Goal: Contribute content

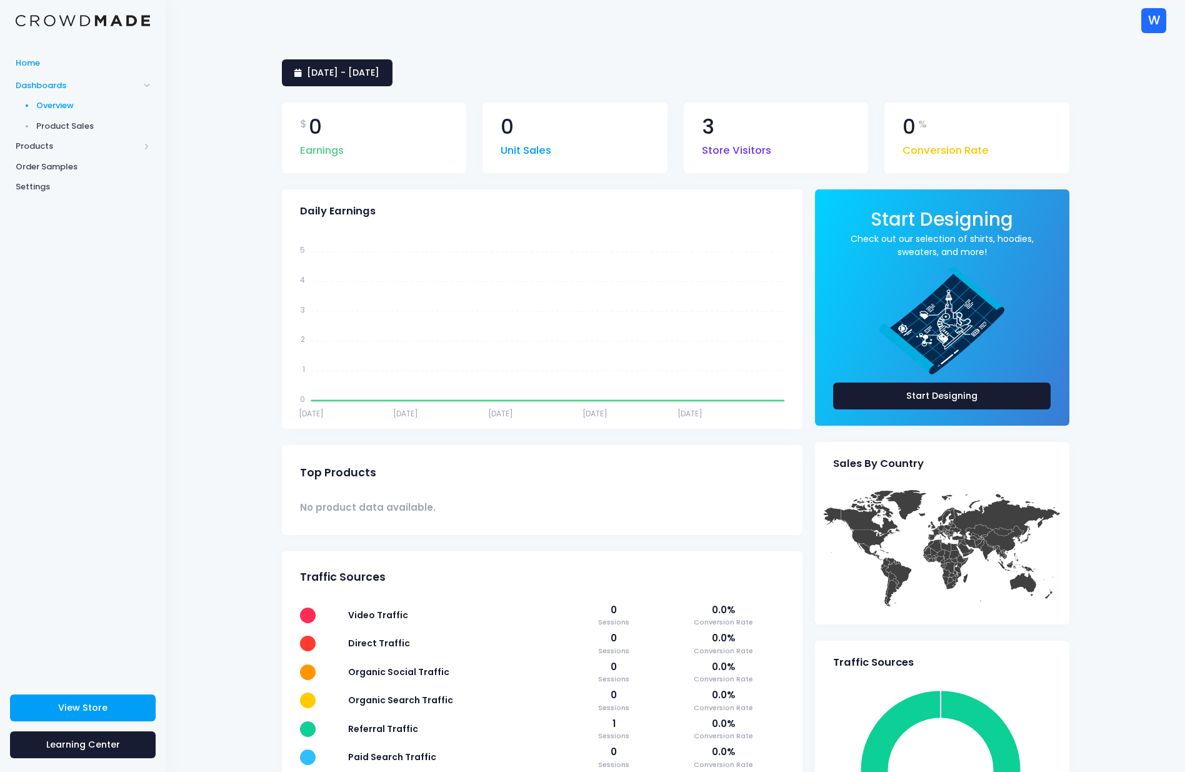
click at [28, 63] on span "Home" at bounding box center [83, 63] width 134 height 13
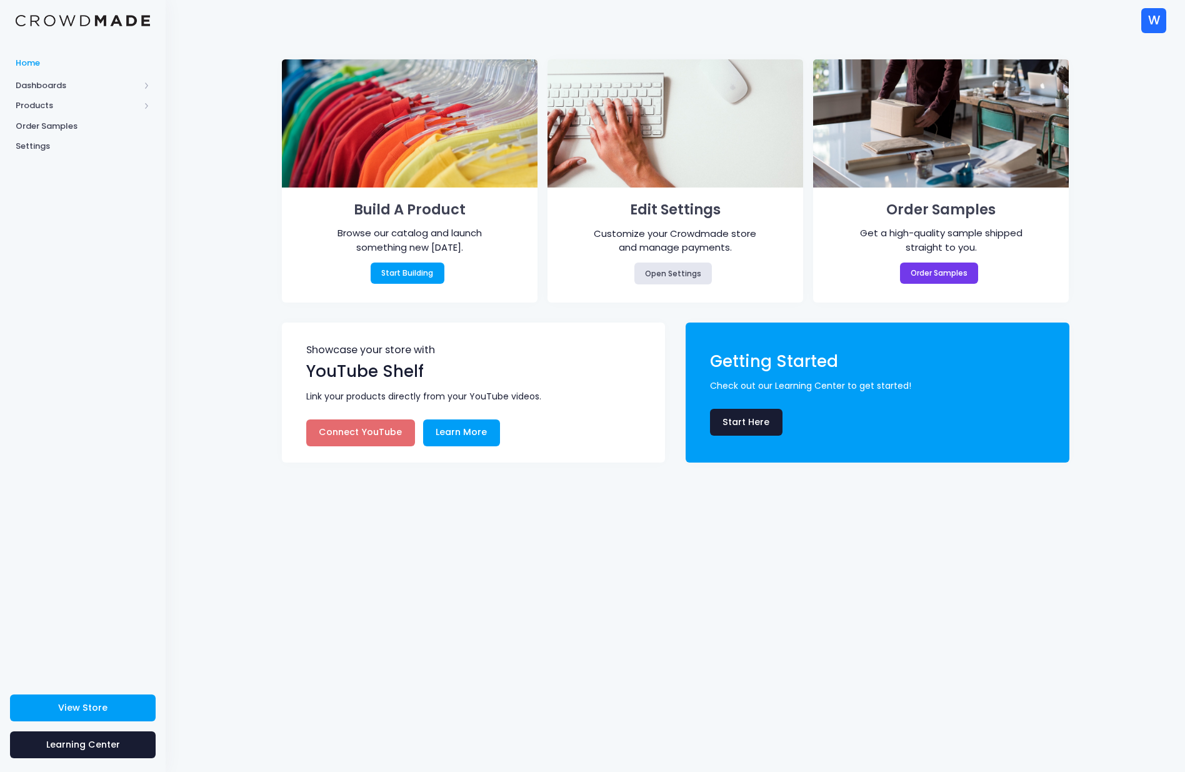
click at [1154, 22] on div "W" at bounding box center [1153, 20] width 25 height 25
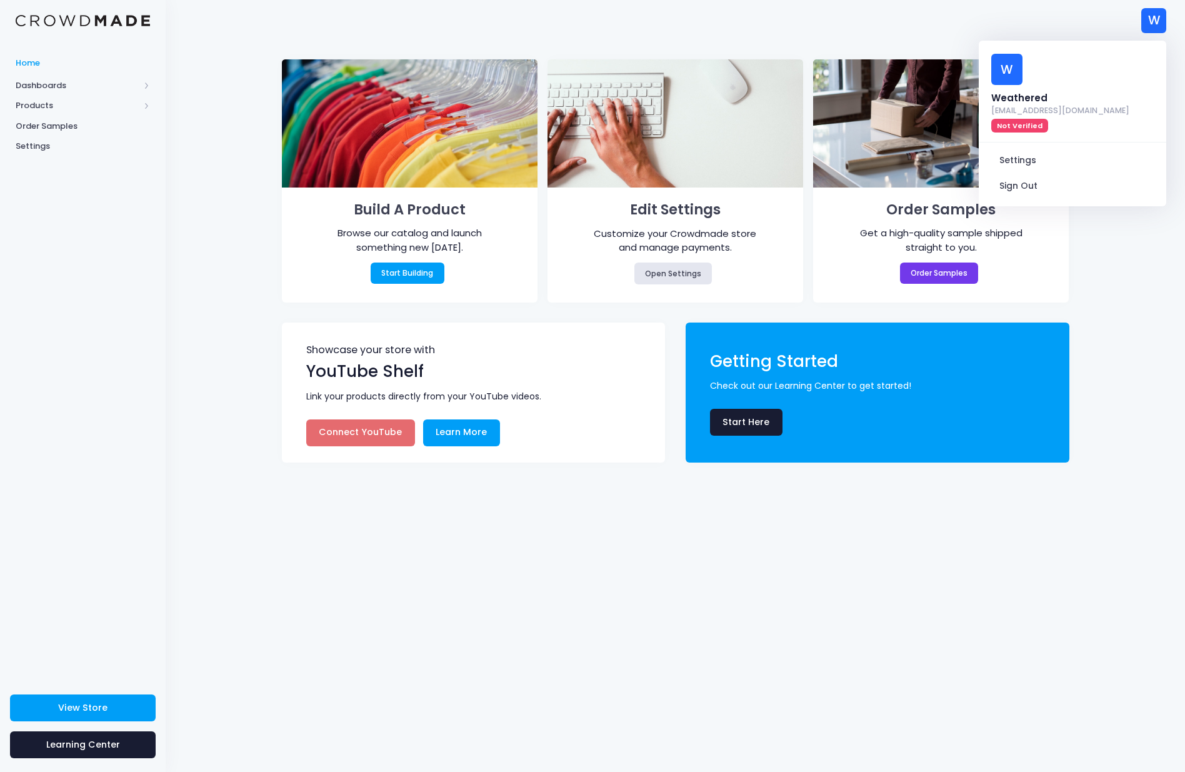
drag, startPoint x: 724, startPoint y: 21, endPoint x: 269, endPoint y: 1, distance: 455.5
click at [722, 21] on div "W W Weathered trip@balancemedia.tv Not Verified Settings Sign Out" at bounding box center [675, 20] width 982 height 41
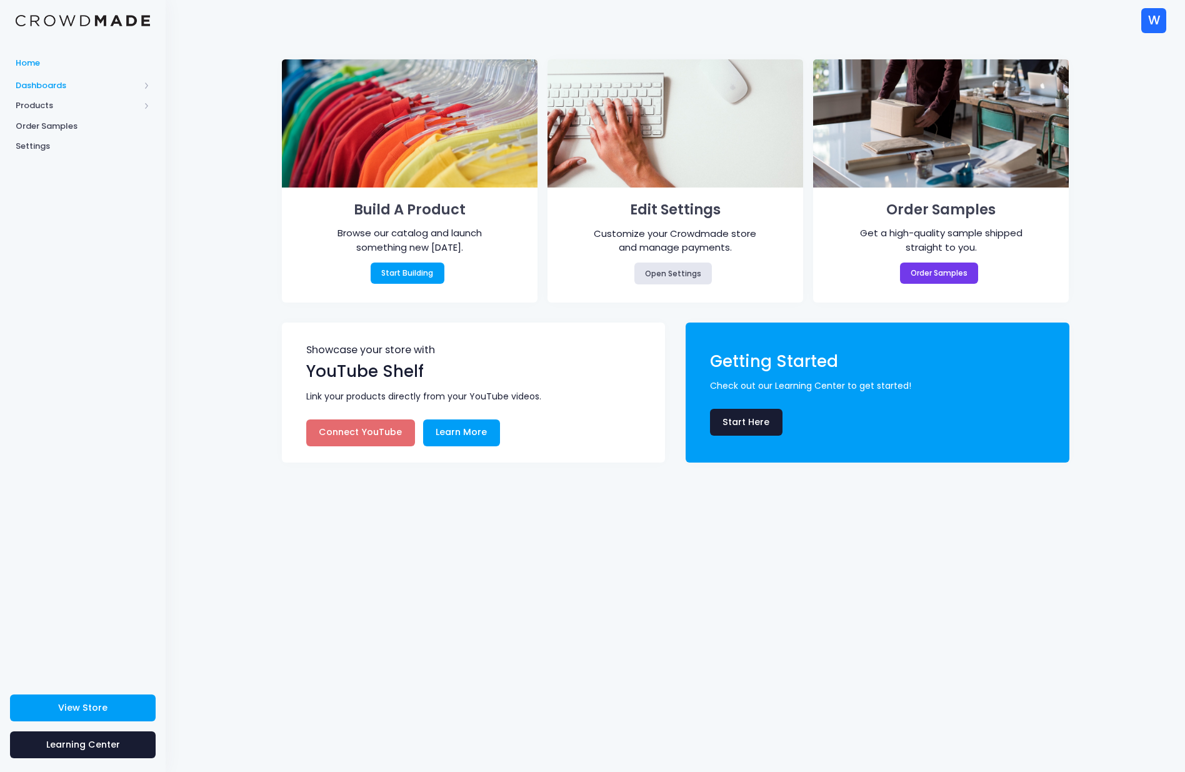
click at [49, 85] on span "Dashboards" at bounding box center [78, 85] width 124 height 13
click at [62, 124] on span "Product Sales" at bounding box center [93, 126] width 114 height 13
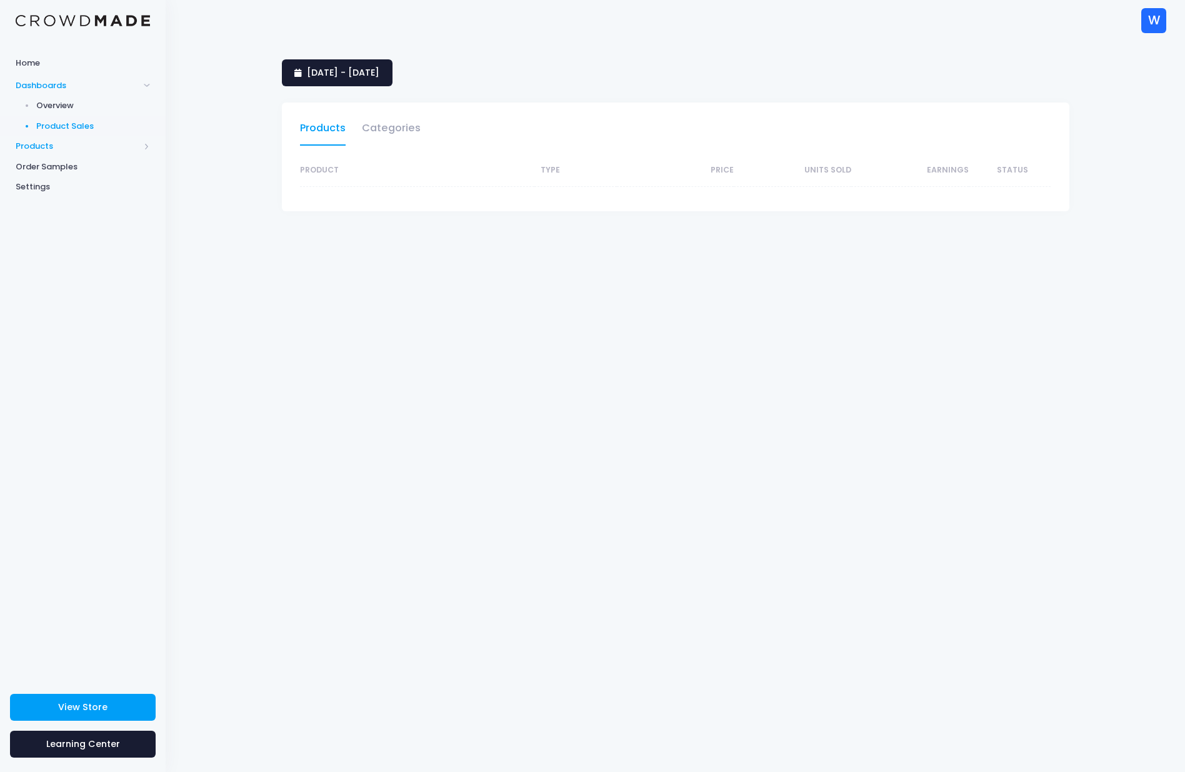
select select "25"
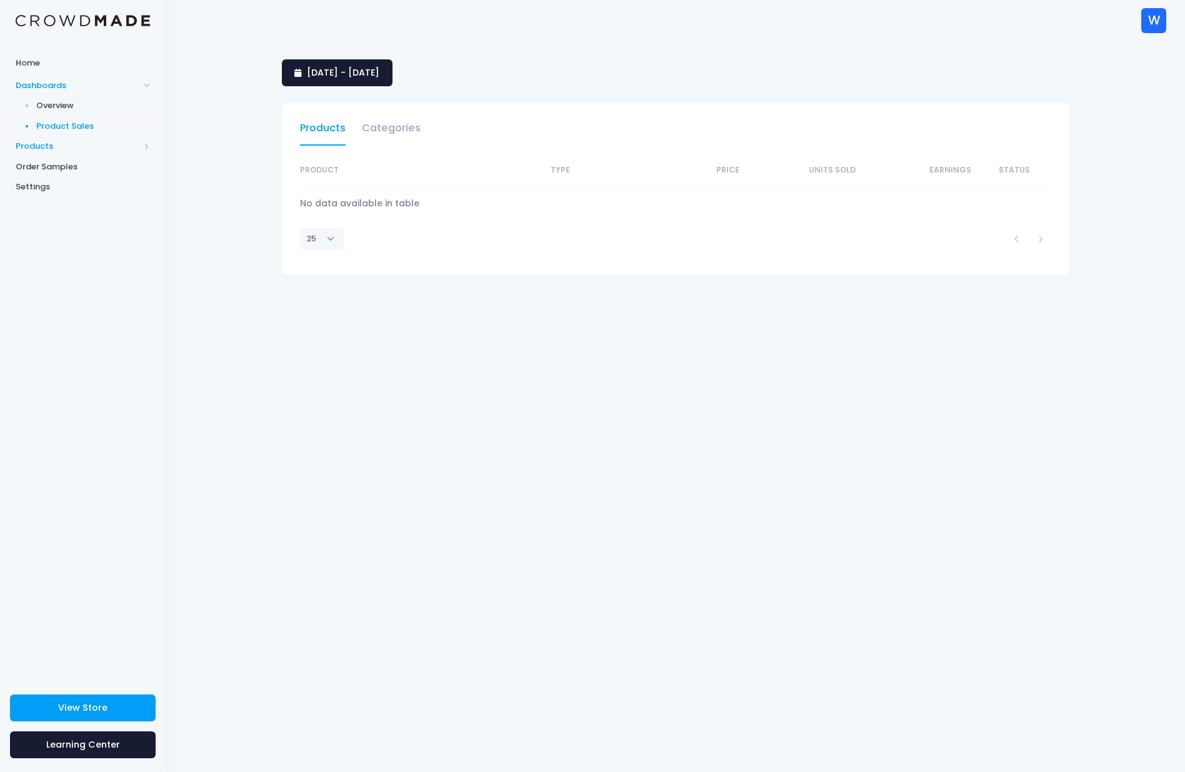
click at [35, 144] on span "Products" at bounding box center [78, 146] width 124 height 13
click at [53, 83] on span "Dashboards" at bounding box center [78, 85] width 124 height 13
click at [69, 126] on span "Product Sales" at bounding box center [93, 126] width 114 height 13
select select "25"
click at [38, 143] on span "Products" at bounding box center [78, 146] width 124 height 13
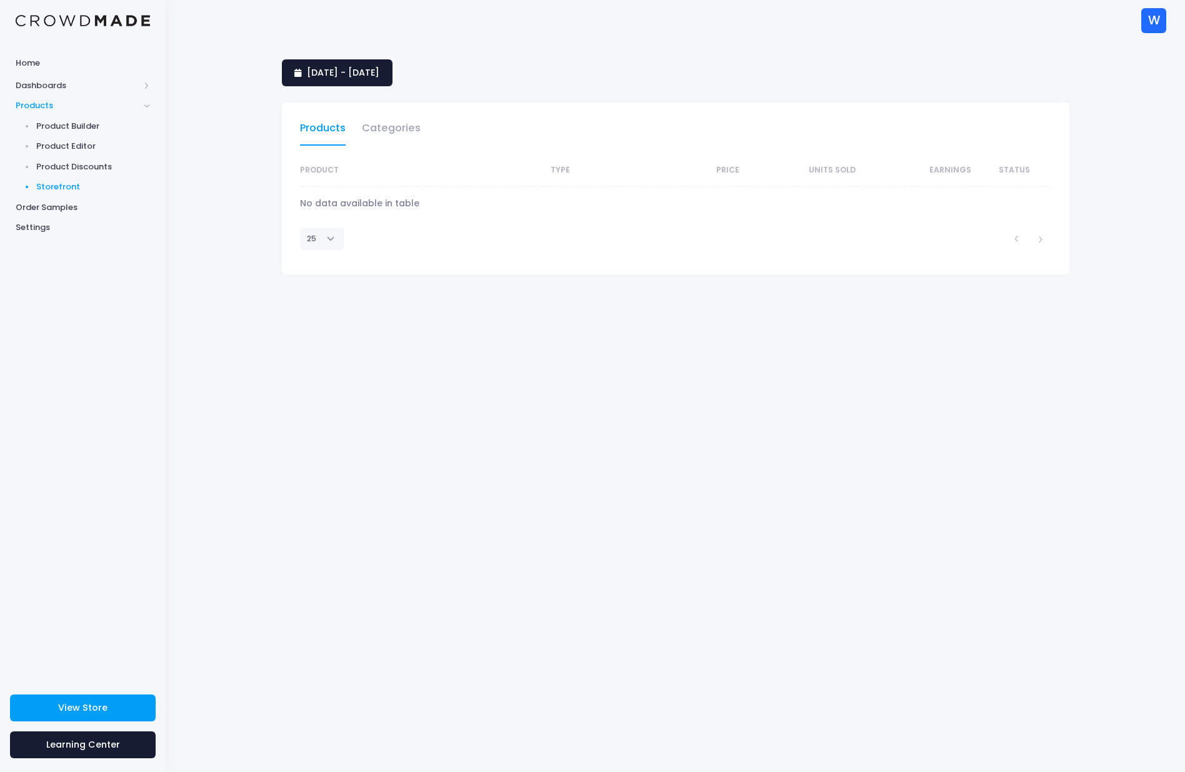
click at [53, 183] on span "Storefront" at bounding box center [93, 187] width 114 height 13
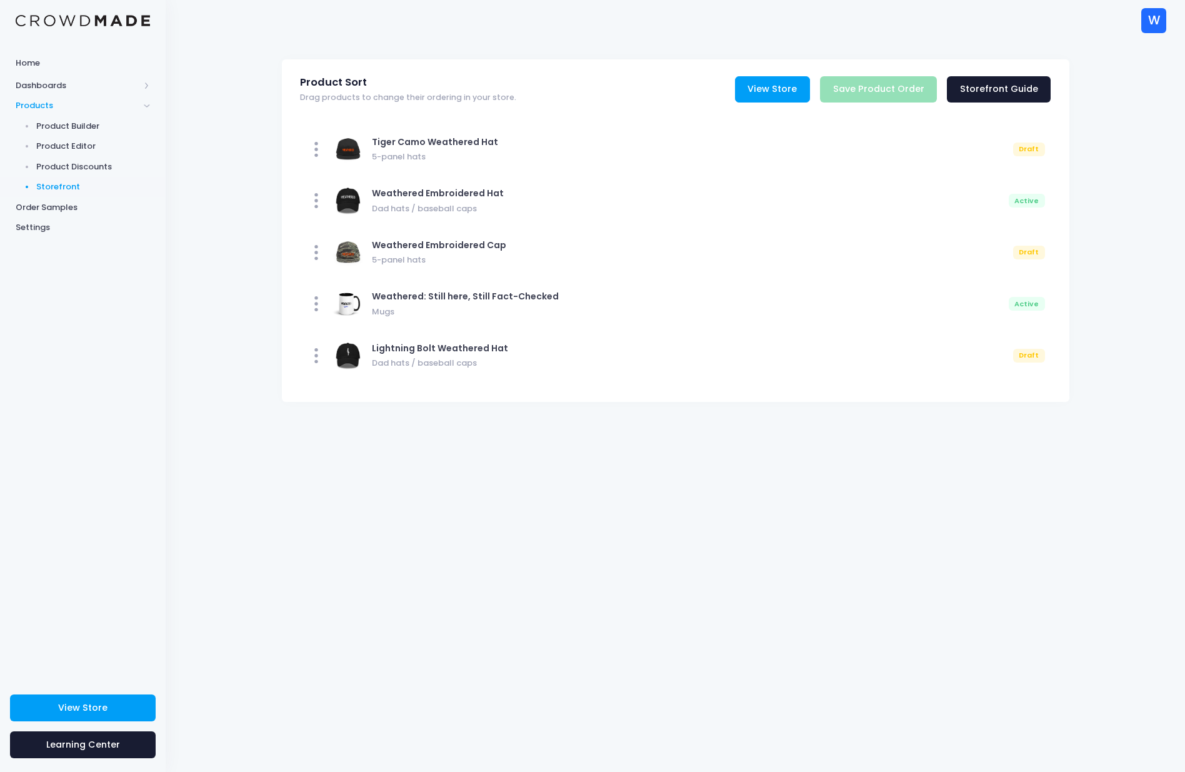
click at [767, 86] on link "View Store" at bounding box center [772, 89] width 75 height 27
click at [1102, 150] on div "Product Sort Drag products to change their ordering in your store. View Store S…" at bounding box center [675, 406] width 1019 height 731
click at [68, 127] on span "Product Builder" at bounding box center [93, 126] width 114 height 13
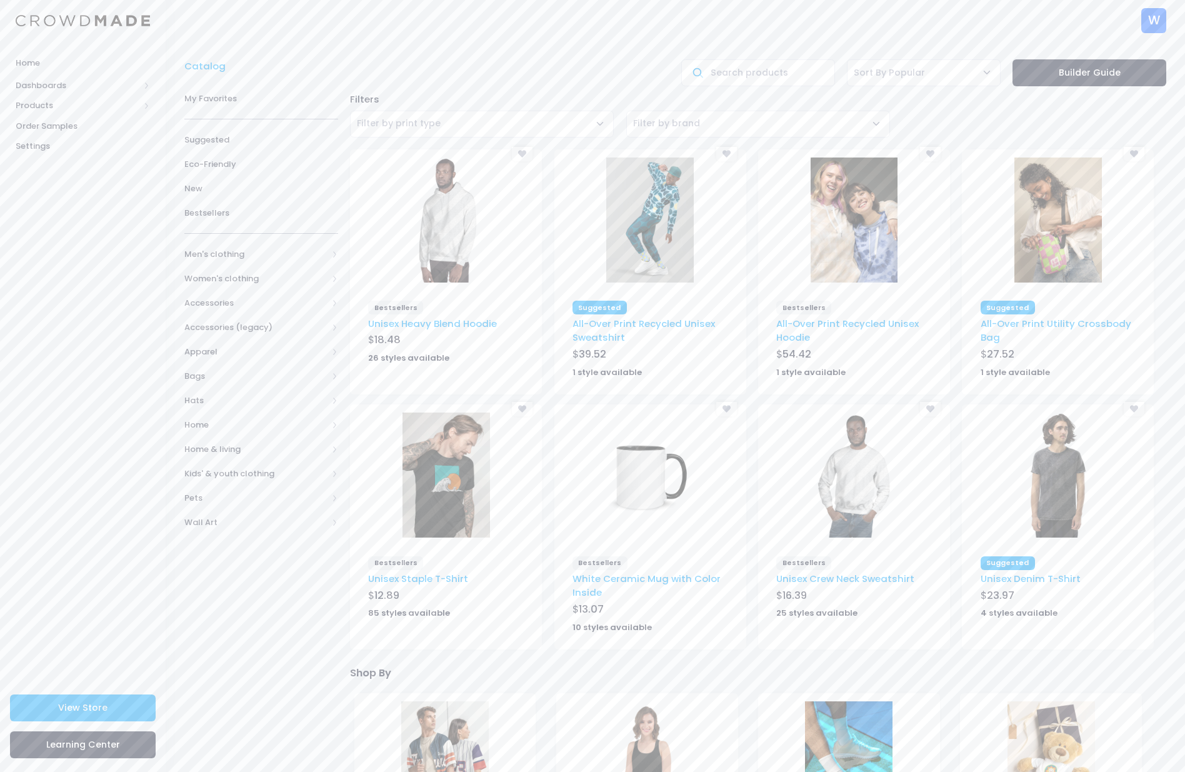
click at [458, 491] on img at bounding box center [447, 475] width 88 height 125
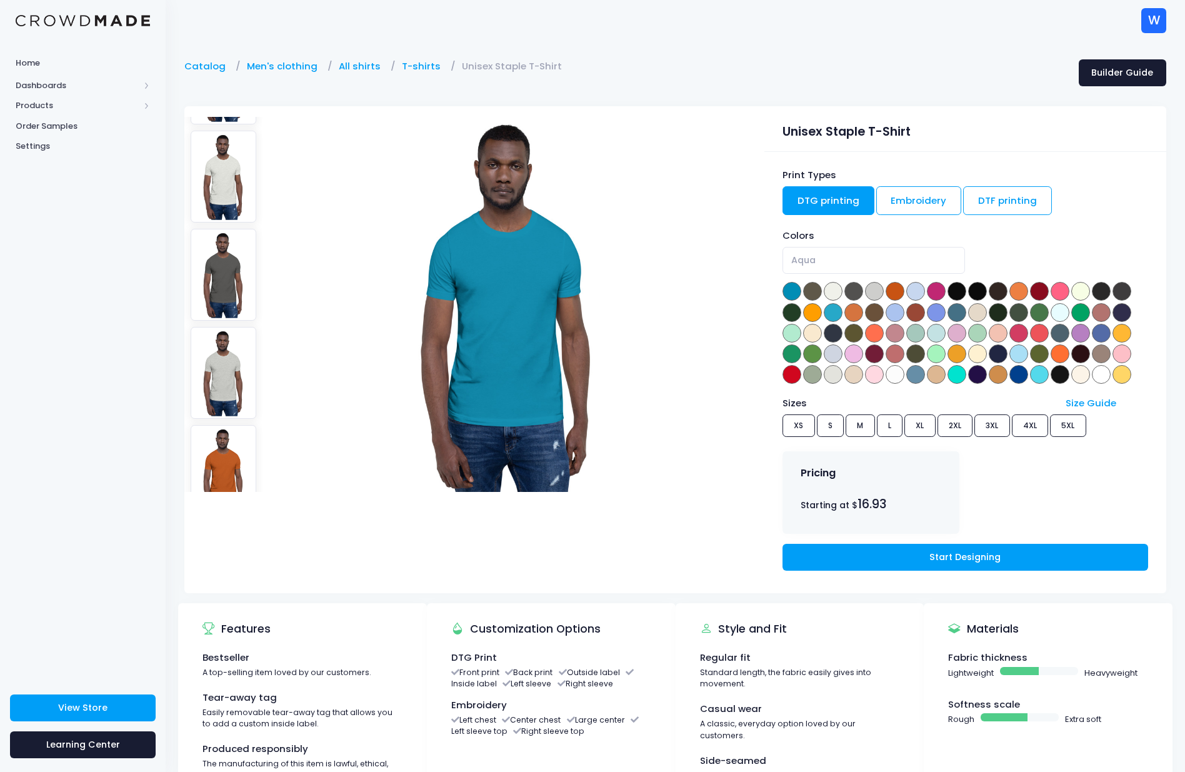
scroll to position [192, 0]
click at [954, 293] on span at bounding box center [957, 291] width 19 height 19
select select "Black"
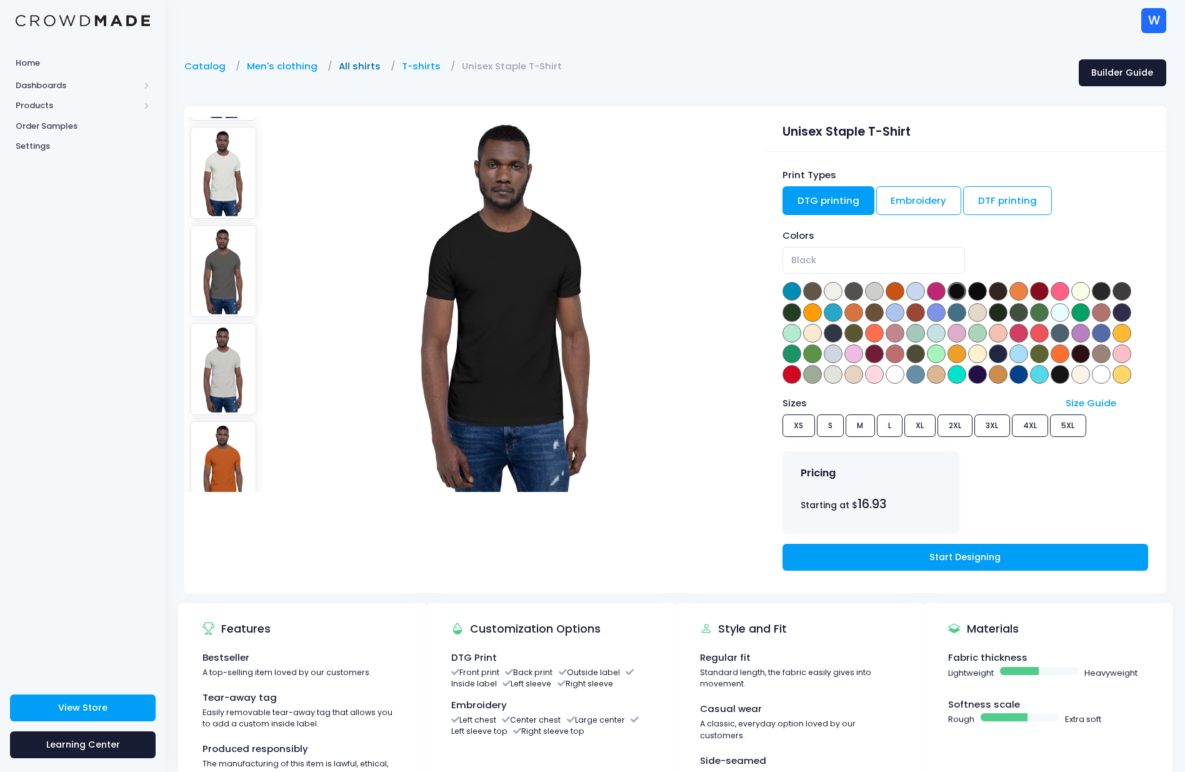
click at [348, 66] on link "All shirts" at bounding box center [363, 66] width 48 height 14
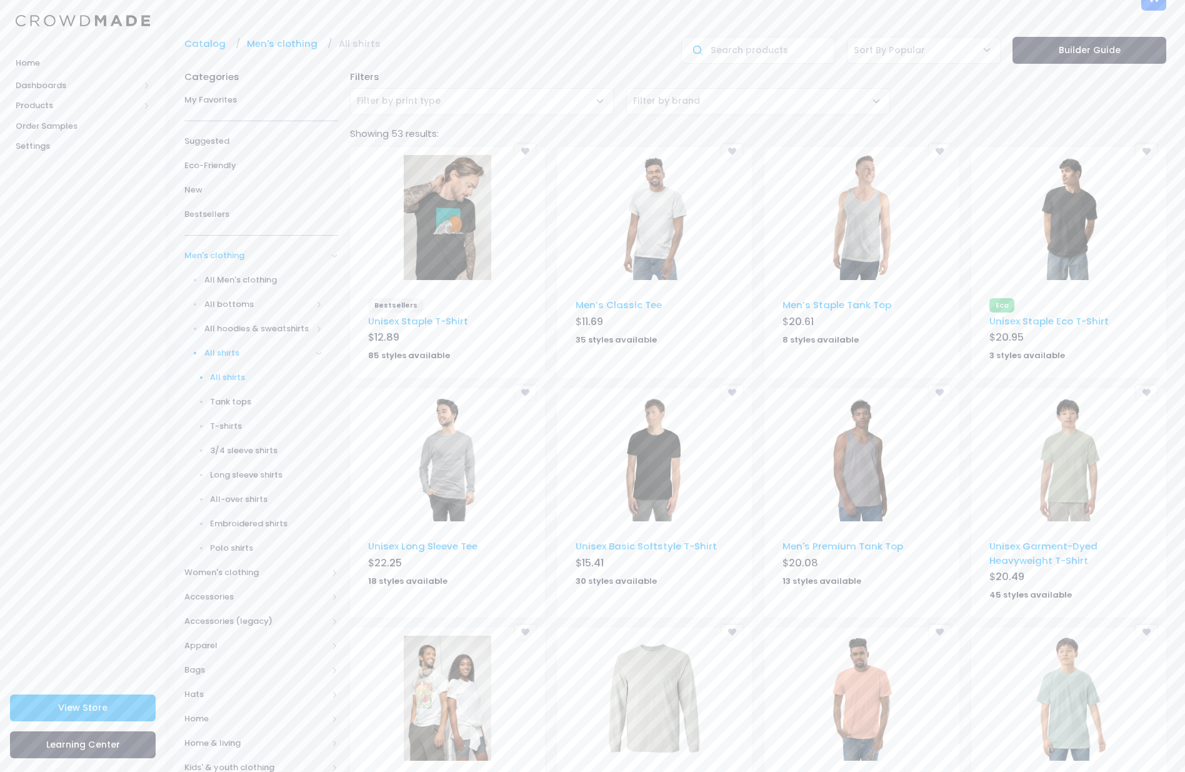
scroll to position [24, 0]
click at [963, 254] on div "[] - Men’s Staple Tank Top - BELLA_+_CANVAS_3480 - Tank tops Men’s Staple Tank …" at bounding box center [861, 266] width 207 height 241
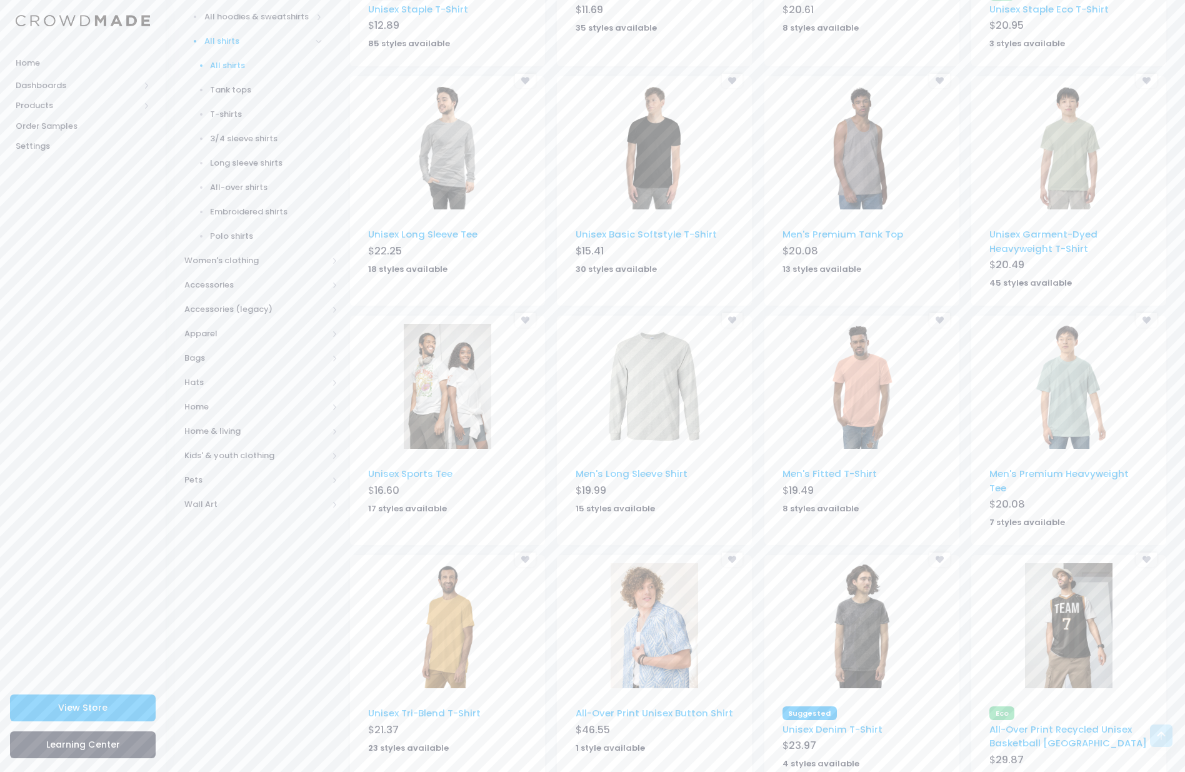
scroll to position [329, 0]
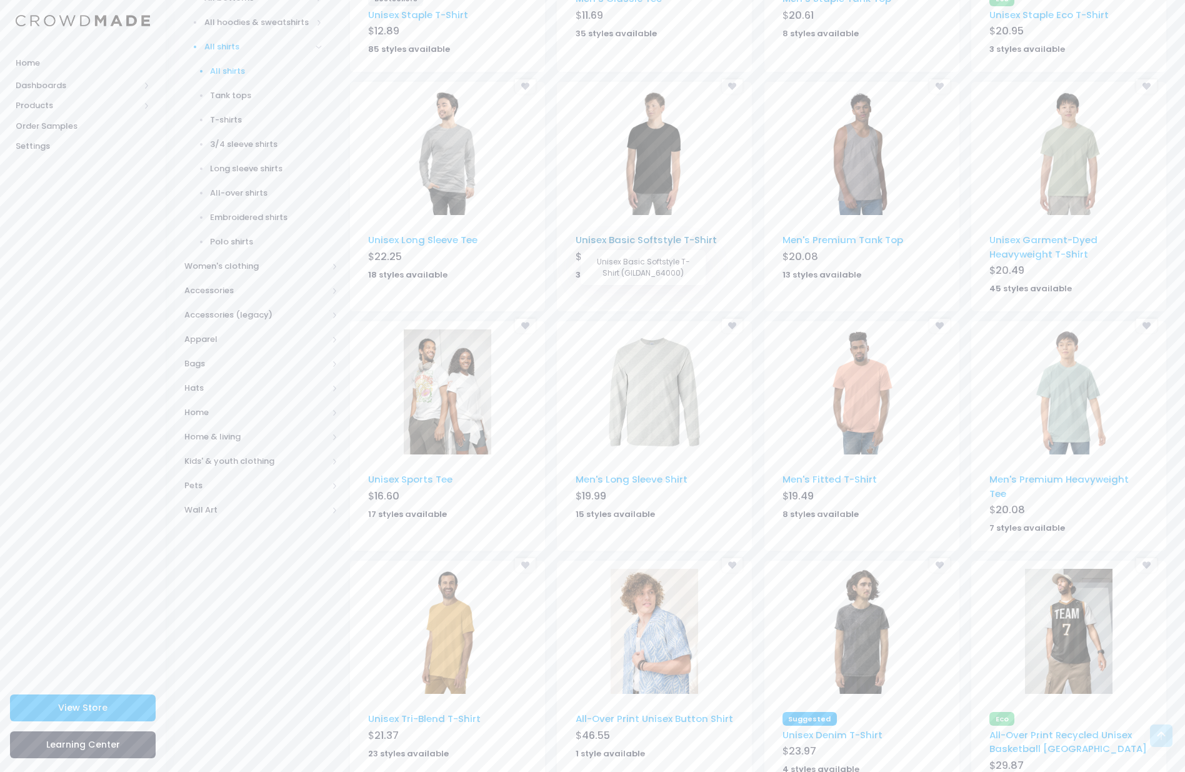
click at [647, 241] on link "Unisex Basic Softstyle T-Shirt" at bounding box center [646, 239] width 141 height 13
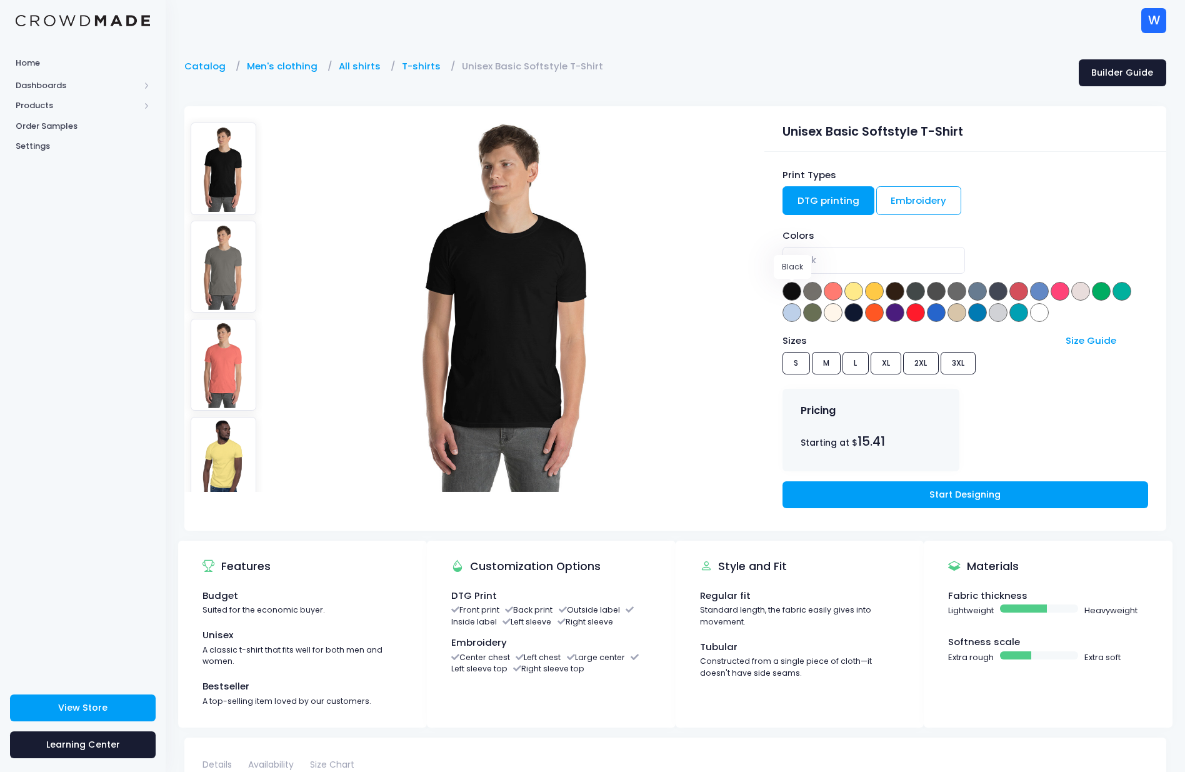
click at [794, 291] on span at bounding box center [792, 291] width 19 height 19
click at [934, 498] on link "Start Designing" at bounding box center [966, 494] width 366 height 27
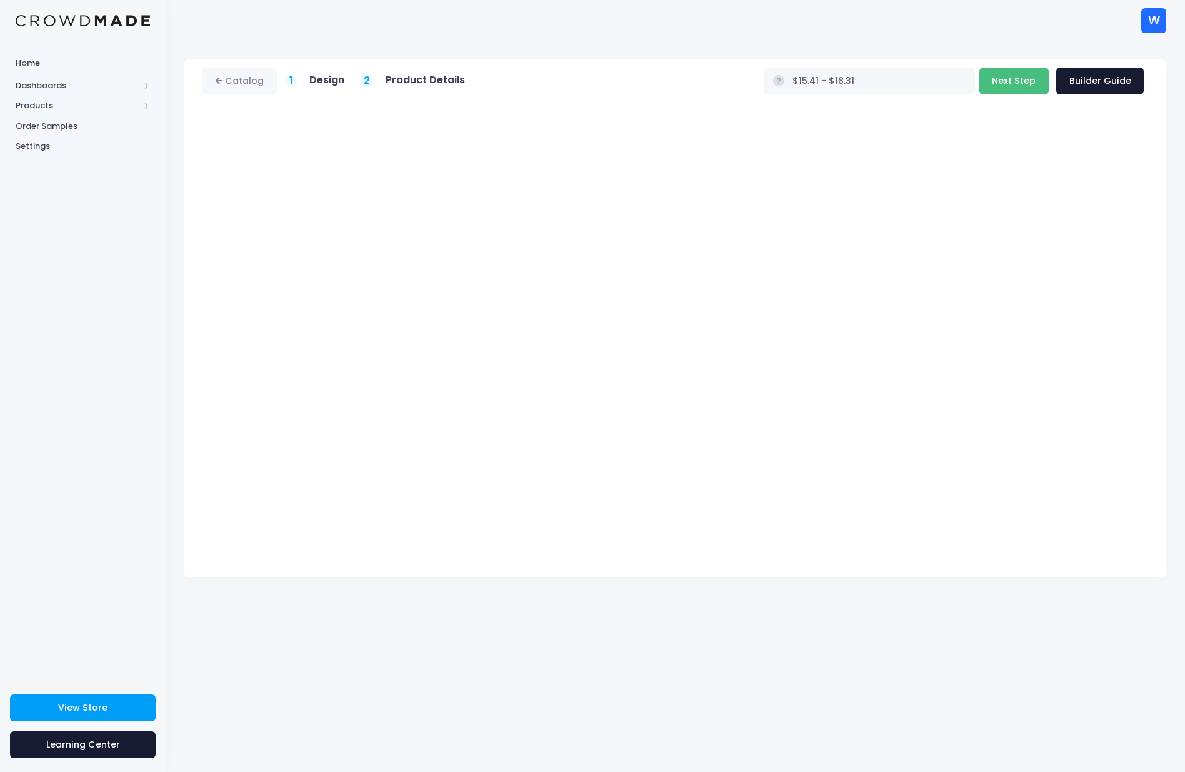
click at [1021, 86] on button "Next Step" at bounding box center [1013, 81] width 69 height 27
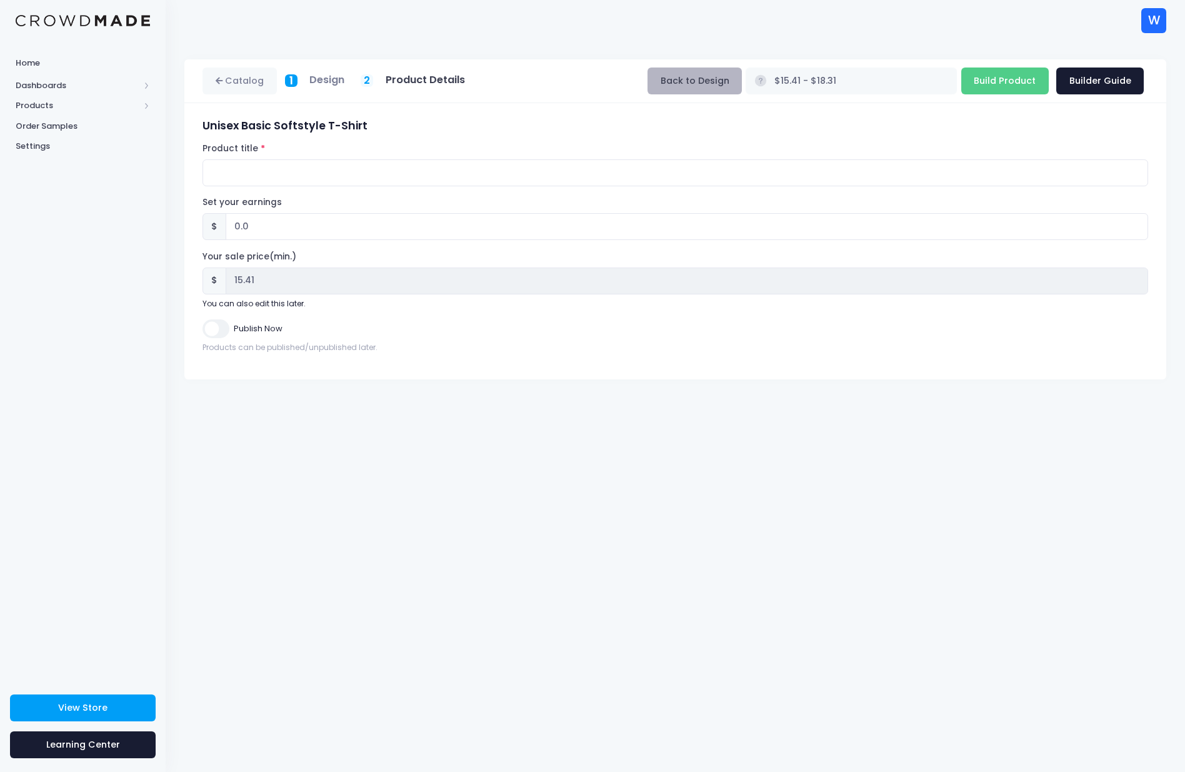
click at [742, 83] on button "Back to Design" at bounding box center [695, 81] width 94 height 27
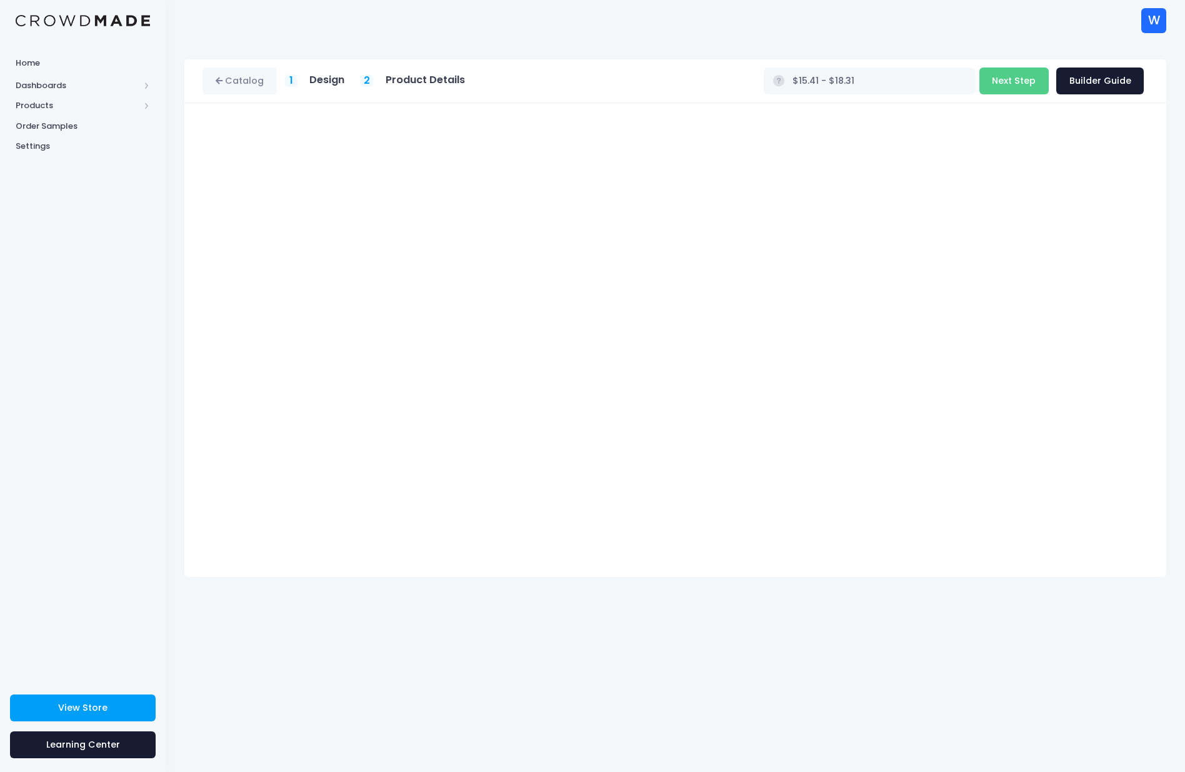
click at [129, 248] on div "Home Dashboards Overview Product Sales Products Product Builder Product Editor …" at bounding box center [83, 362] width 166 height 623
type input "$21.60 - $24.50"
